Goal: Task Accomplishment & Management: Manage account settings

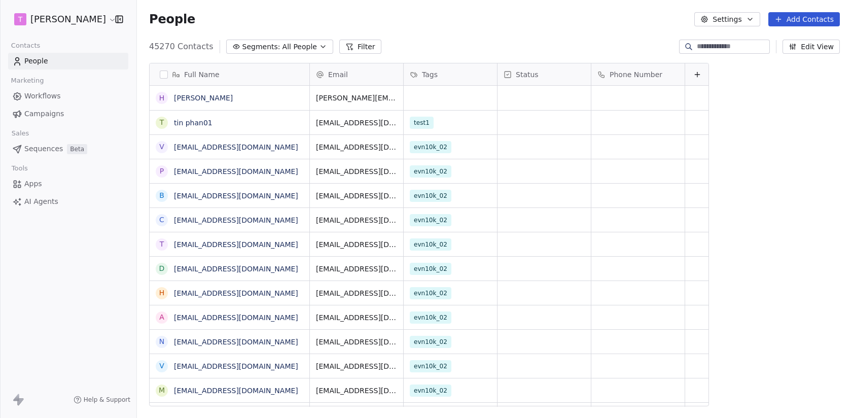
scroll to position [368, 715]
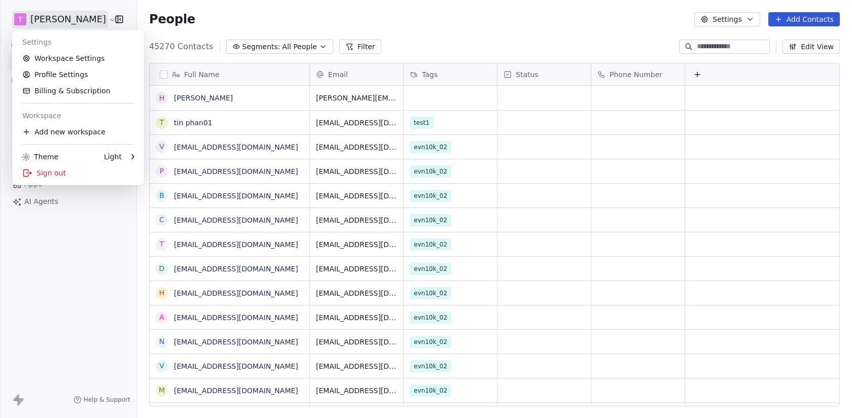
click at [74, 17] on html "[PERSON_NAME] Contacts People Marketing Workflows Campaigns Sales Sequences Bet…" at bounding box center [426, 209] width 852 height 418
click at [75, 17] on html "[PERSON_NAME] Contacts People Marketing Workflows Campaigns Sales Sequences Bet…" at bounding box center [426, 209] width 852 height 418
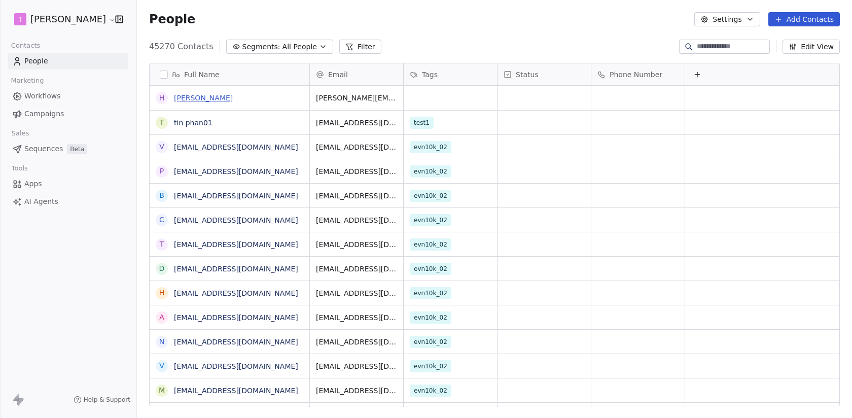
click at [187, 99] on link "[PERSON_NAME]" at bounding box center [203, 98] width 59 height 8
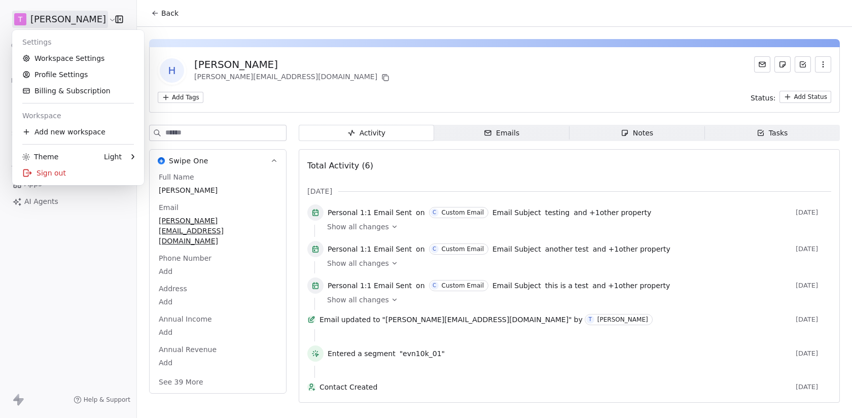
click at [66, 18] on html "[PERSON_NAME] Contacts People Marketing Workflows Campaigns Sales Sequences Bet…" at bounding box center [426, 209] width 852 height 418
click at [65, 76] on link "Profile Settings" at bounding box center [78, 74] width 124 height 16
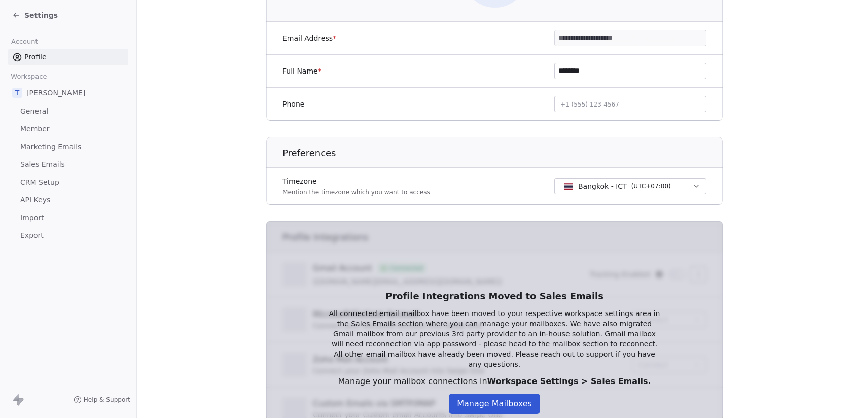
scroll to position [271, 0]
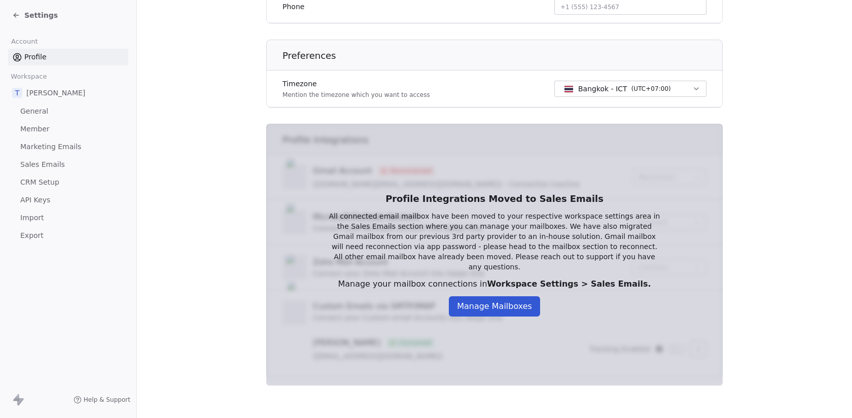
click at [501, 301] on button "Manage Mailboxes" at bounding box center [494, 306] width 91 height 20
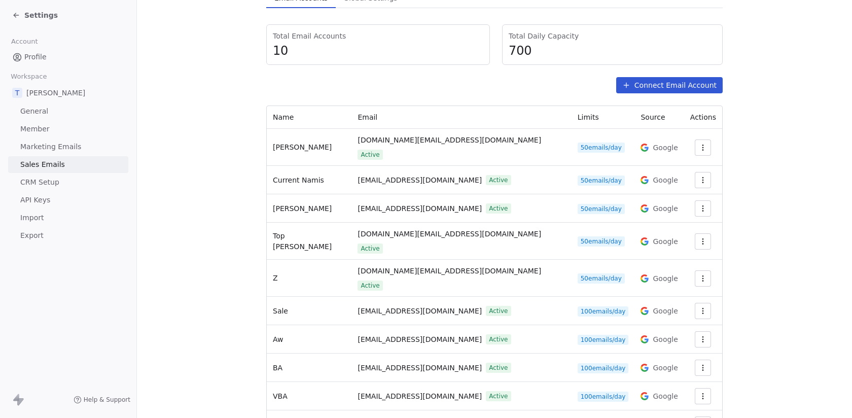
scroll to position [122, 0]
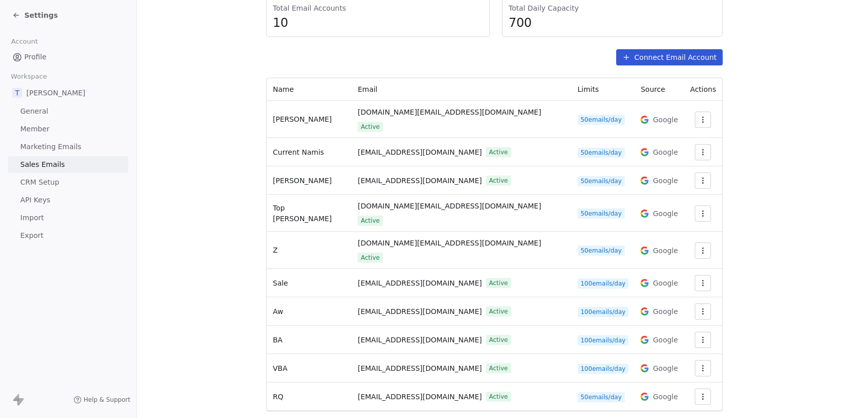
click at [700, 364] on icon "button" at bounding box center [703, 368] width 8 height 8
click at [513, 60] on html "Settings Account Profile Workspace T [PERSON_NAME] General Member Marketing Ema…" at bounding box center [426, 209] width 852 height 418
